Goal: Task Accomplishment & Management: Use online tool/utility

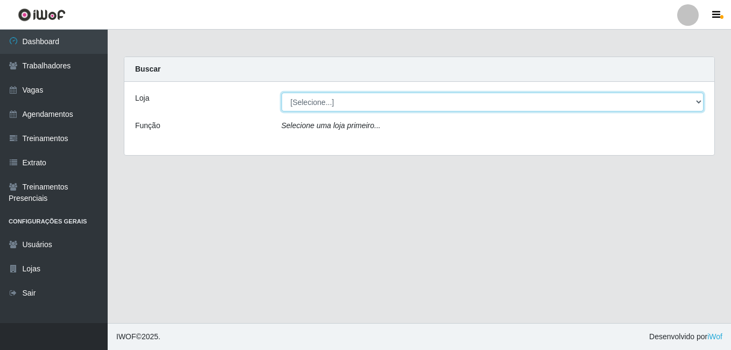
click at [342, 105] on select "[Selecione...] BL Importadora" at bounding box center [492, 102] width 423 height 19
select select "259"
click at [281, 93] on select "[Selecione...] BL Importadora" at bounding box center [492, 102] width 423 height 19
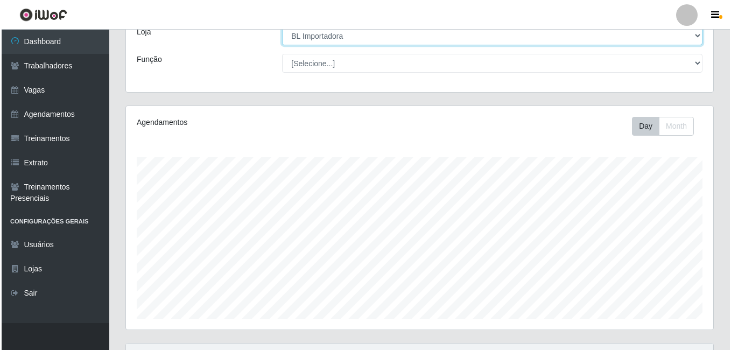
scroll to position [317, 0]
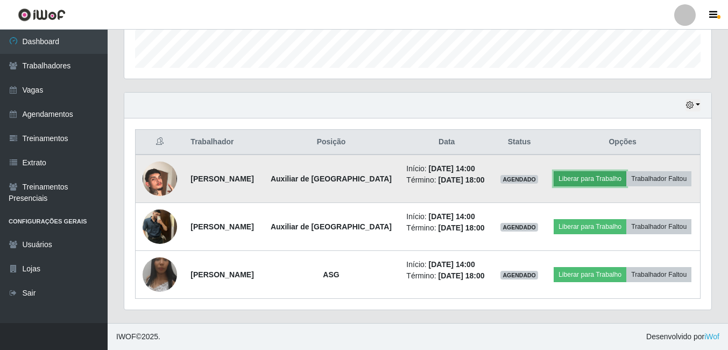
click at [597, 179] on button "Liberar para Trabalho" at bounding box center [590, 178] width 73 height 15
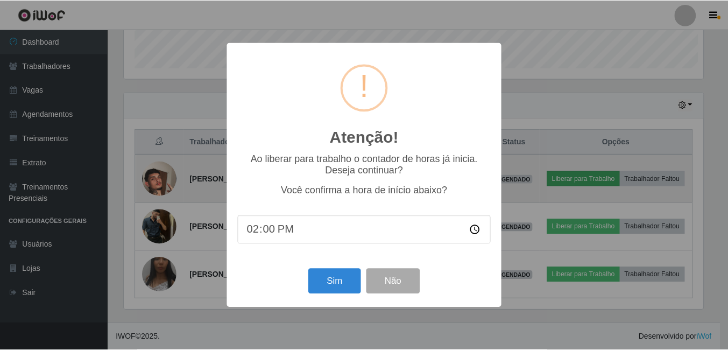
scroll to position [223, 582]
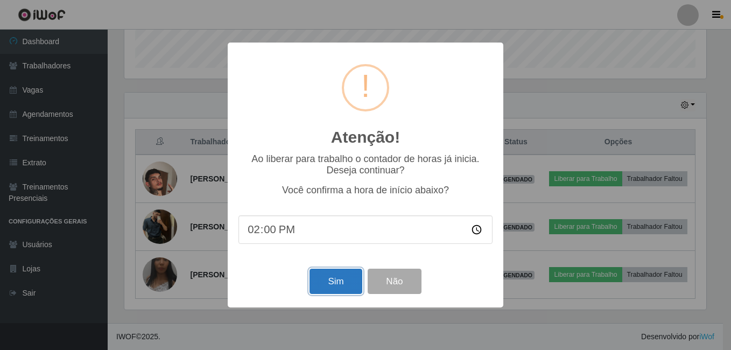
click at [348, 277] on button "Sim" at bounding box center [335, 281] width 52 height 25
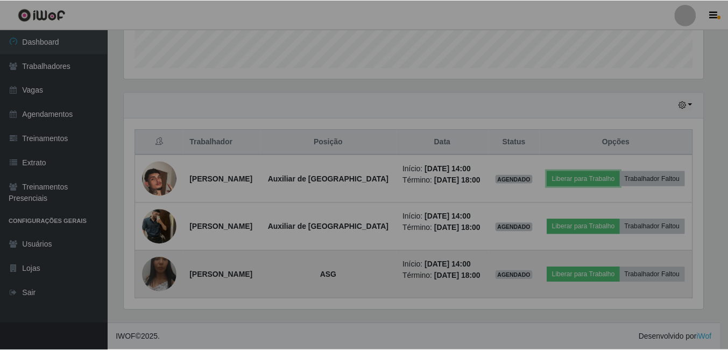
scroll to position [223, 587]
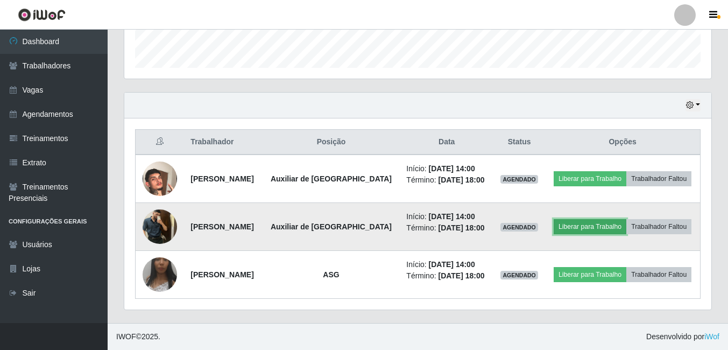
click at [605, 228] on button "Liberar para Trabalho" at bounding box center [590, 226] width 73 height 15
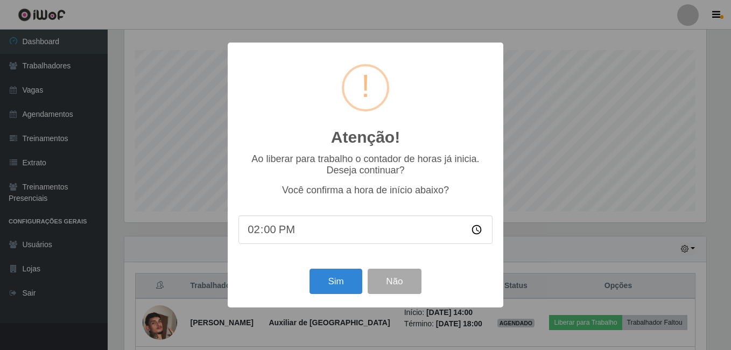
scroll to position [223, 582]
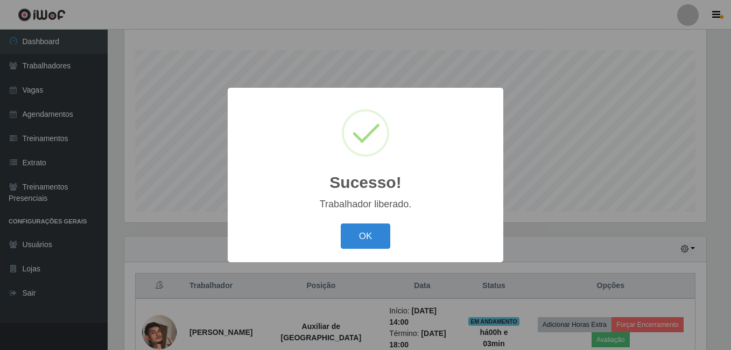
click at [396, 249] on div "OK Cancel" at bounding box center [365, 236] width 254 height 31
click at [383, 244] on button "OK" at bounding box center [366, 235] width 50 height 25
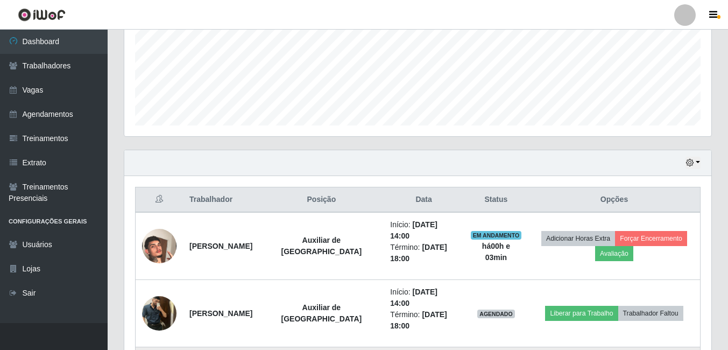
scroll to position [375, 0]
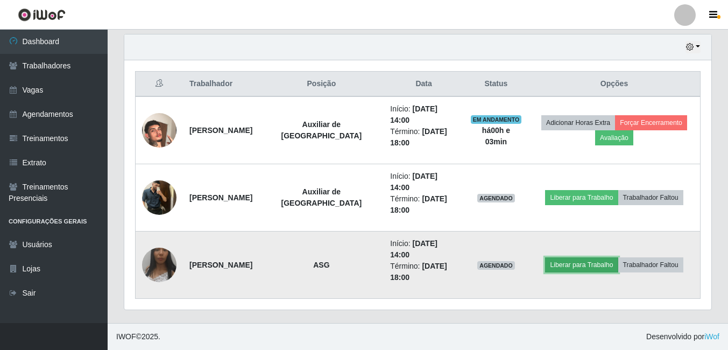
click at [579, 261] on button "Liberar para Trabalho" at bounding box center [581, 264] width 73 height 15
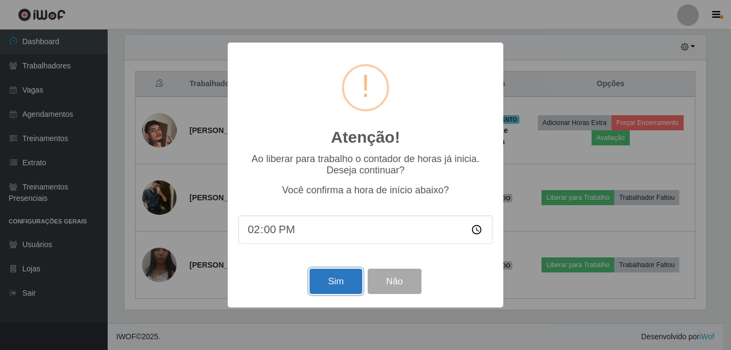
click at [333, 287] on button "Sim" at bounding box center [335, 281] width 52 height 25
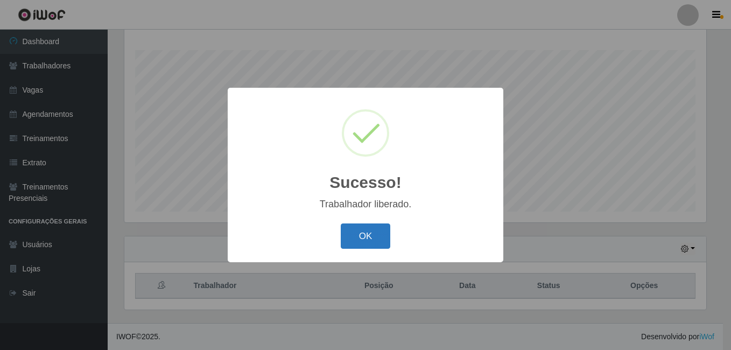
drag, startPoint x: 404, startPoint y: 238, endPoint x: 382, endPoint y: 238, distance: 22.1
click at [401, 238] on div "OK Cancel" at bounding box center [365, 236] width 254 height 31
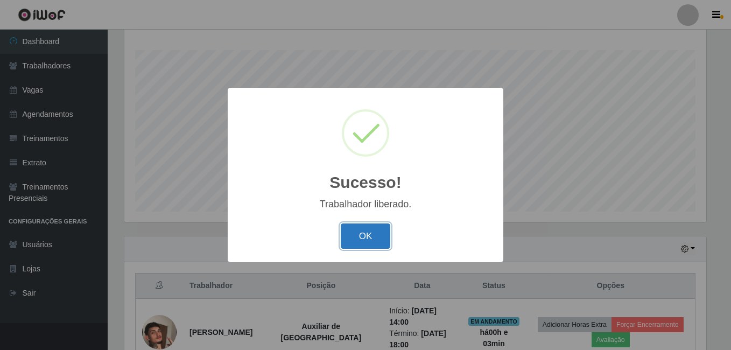
click at [376, 238] on button "OK" at bounding box center [366, 235] width 50 height 25
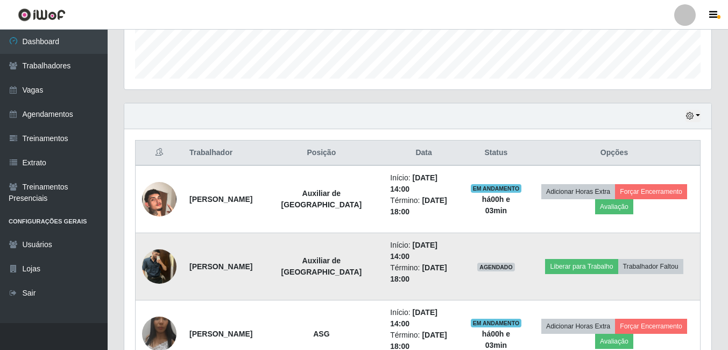
scroll to position [375, 0]
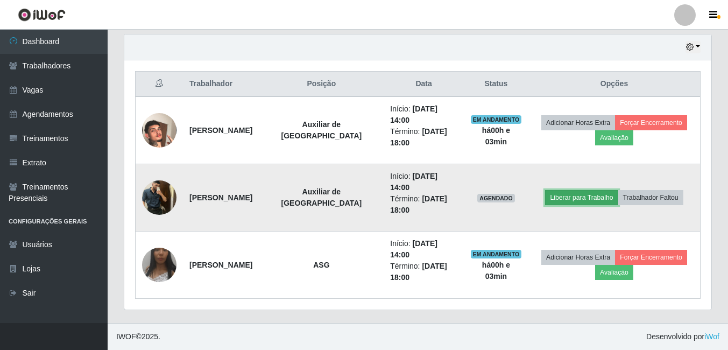
click at [580, 194] on button "Liberar para Trabalho" at bounding box center [581, 197] width 73 height 15
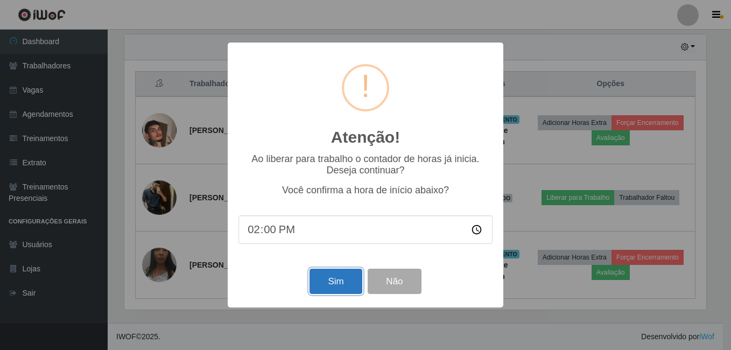
click at [319, 281] on button "Sim" at bounding box center [335, 281] width 52 height 25
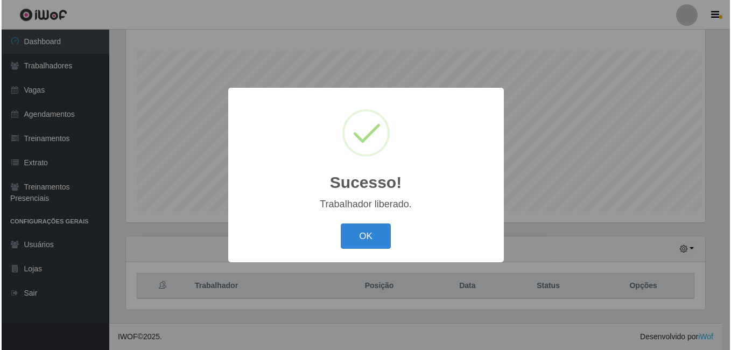
scroll to position [0, 0]
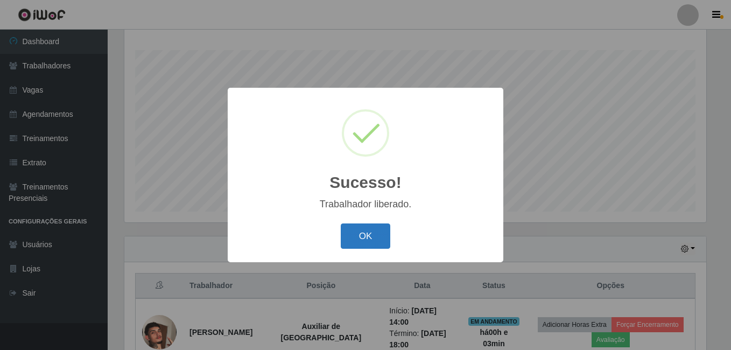
click at [360, 227] on button "OK" at bounding box center [366, 235] width 50 height 25
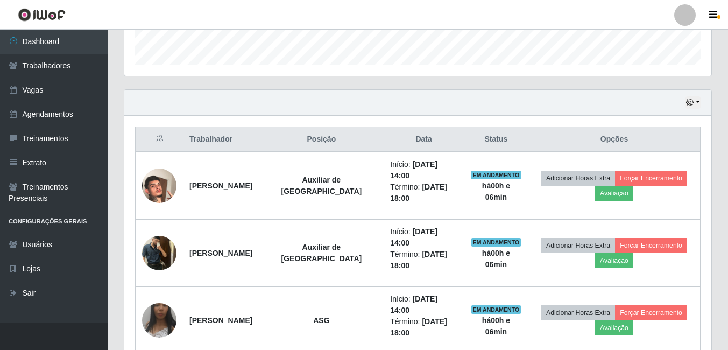
scroll to position [375, 0]
